Goal: Information Seeking & Learning: Learn about a topic

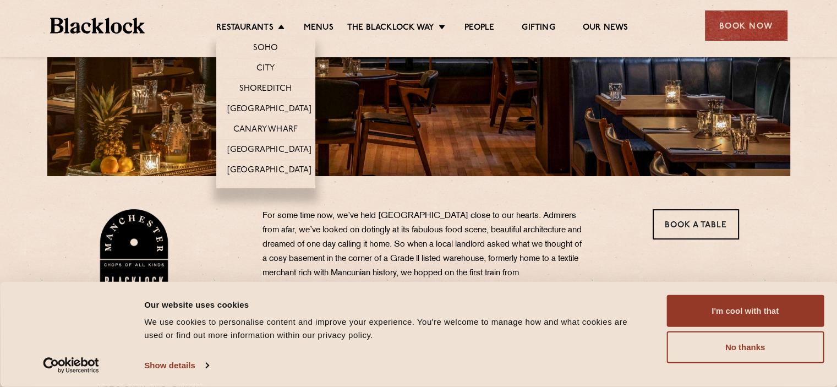
scroll to position [165, 0]
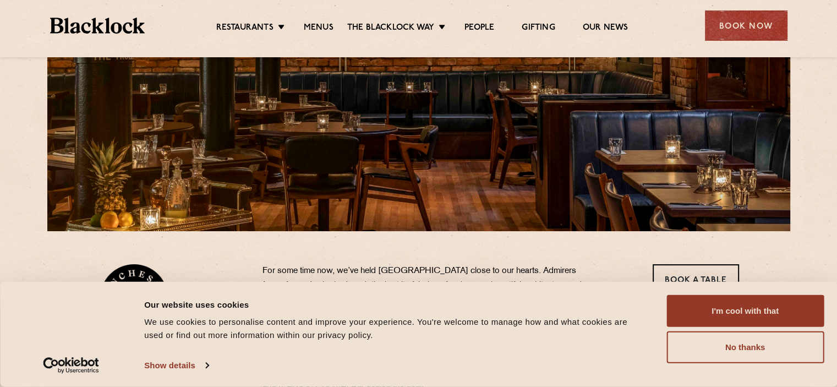
click at [81, 264] on section "37 Peter Street Manchester M2 5GB T: 0161 4140225 E: Manchester@theblacklock.co…" at bounding box center [418, 369] width 837 height 276
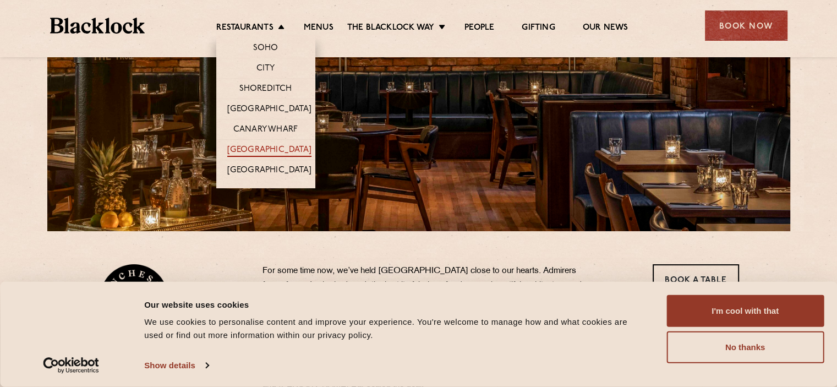
click at [266, 150] on link "[GEOGRAPHIC_DATA]" at bounding box center [269, 151] width 84 height 12
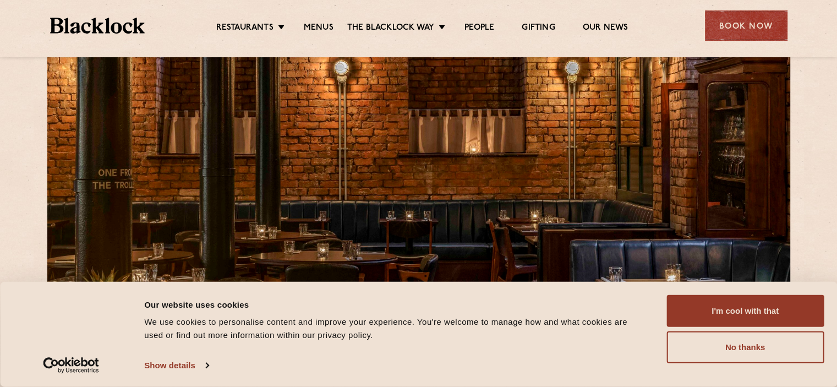
scroll to position [55, 0]
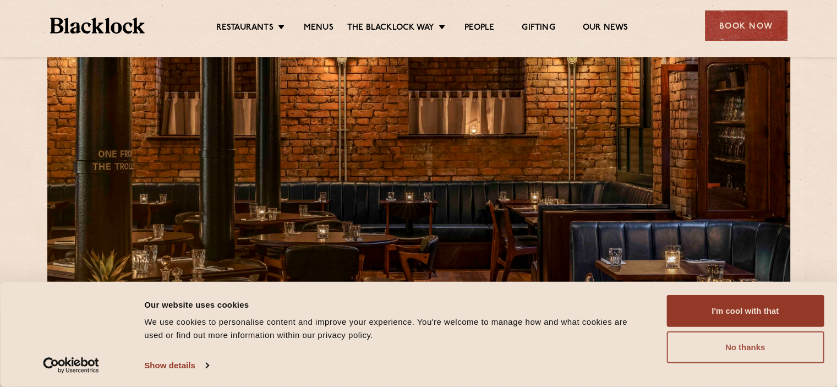
click at [725, 349] on button "No thanks" at bounding box center [744, 347] width 157 height 32
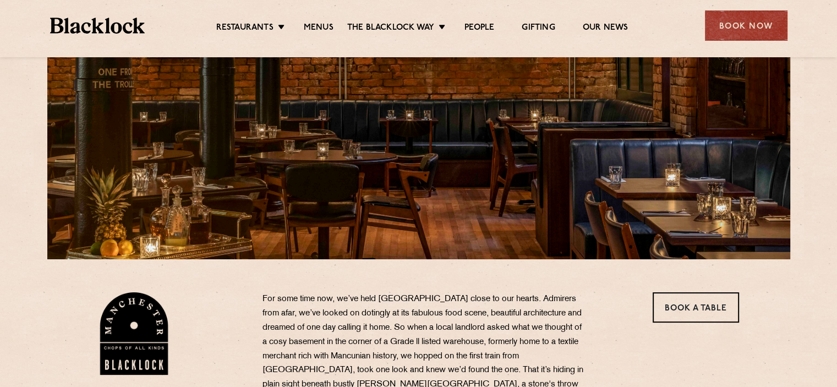
scroll to position [131, 0]
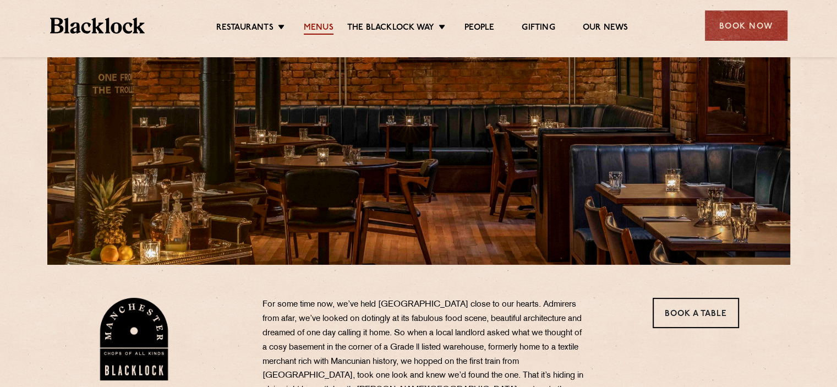
click at [317, 28] on link "Menus" at bounding box center [319, 29] width 30 height 12
